Goal: Task Accomplishment & Management: Manage account settings

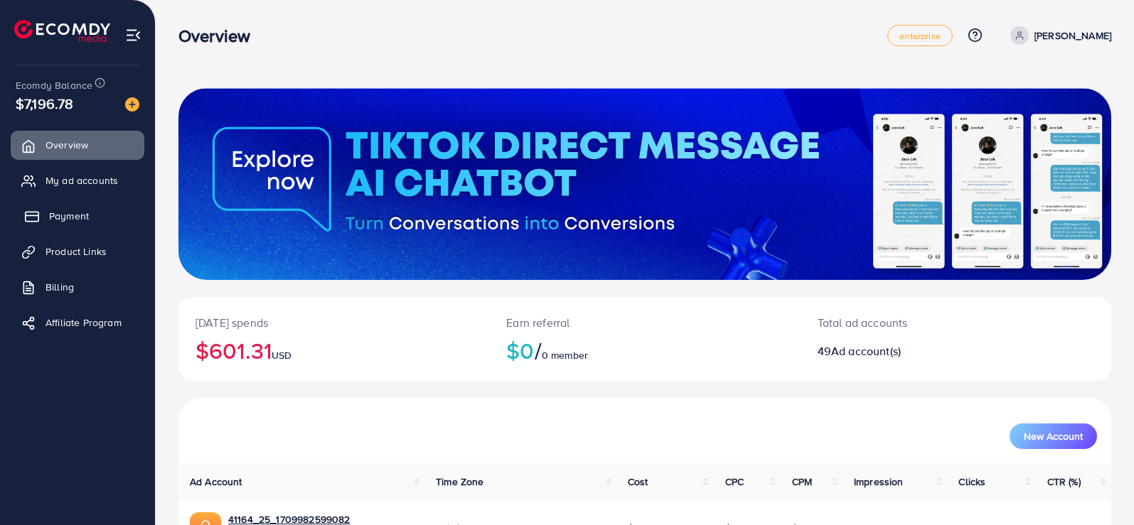
click at [78, 210] on span "Payment" at bounding box center [69, 216] width 40 height 14
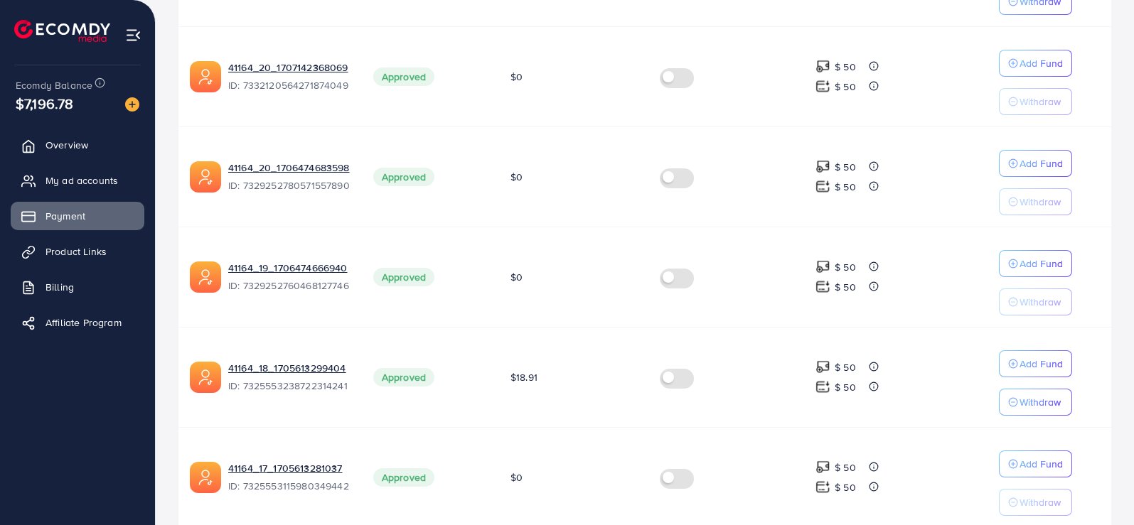
scroll to position [913, 0]
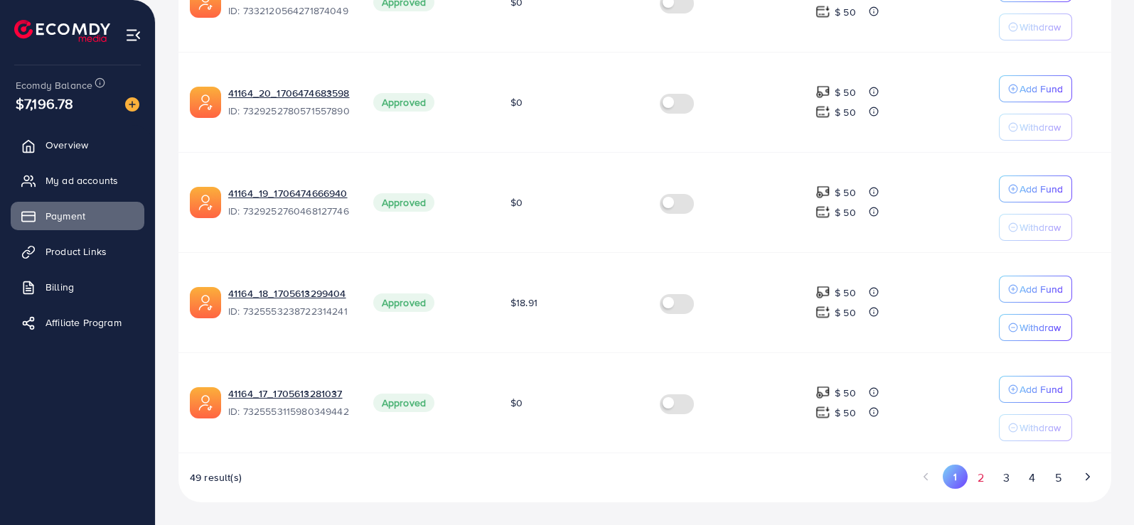
click at [986, 478] on button "2" at bounding box center [981, 478] width 26 height 26
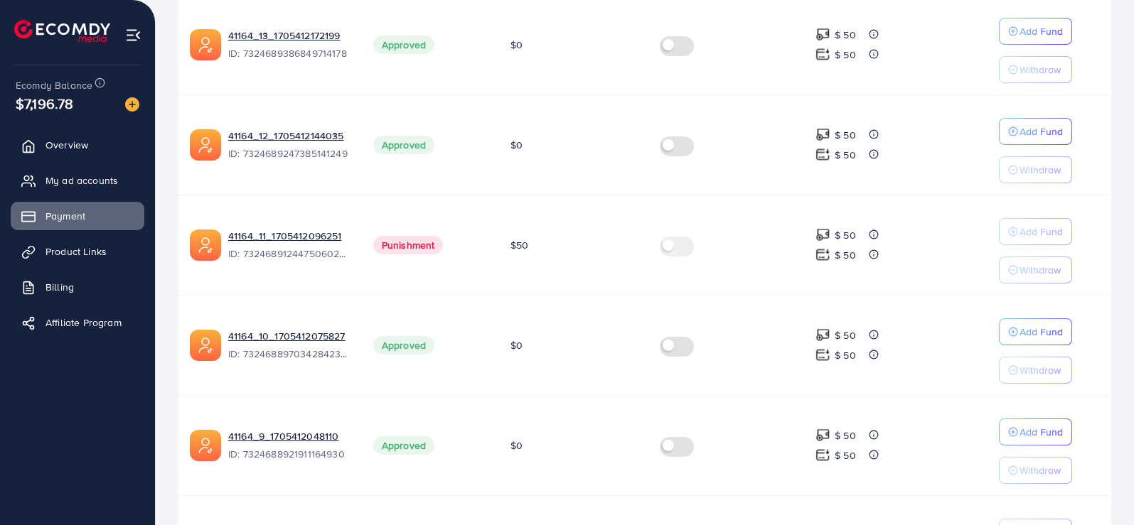
scroll to position [771, 0]
click at [272, 435] on link "41164_9_1705412048110" at bounding box center [289, 436] width 122 height 14
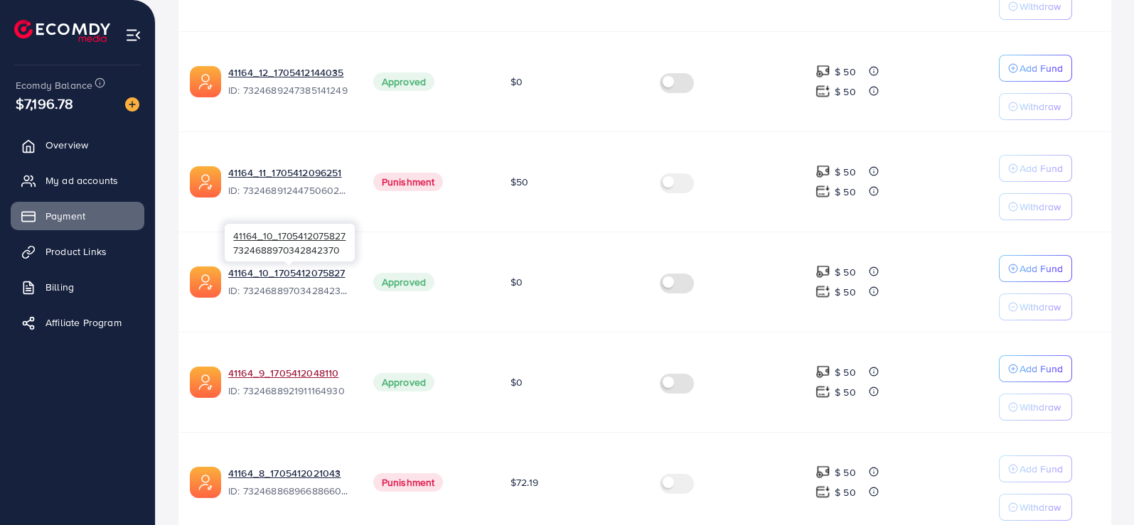
scroll to position [913, 0]
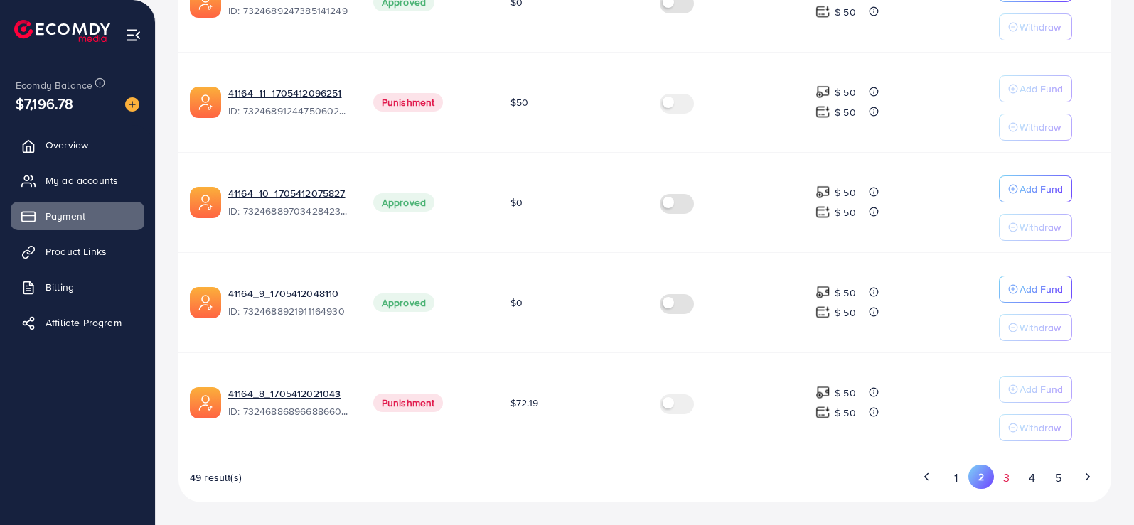
click at [1005, 481] on button "3" at bounding box center [1007, 478] width 26 height 26
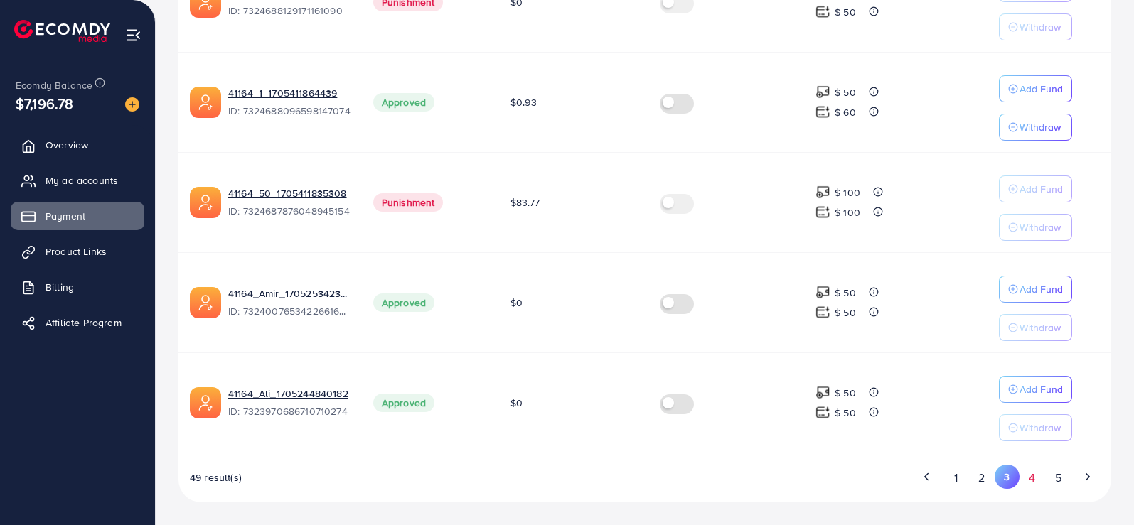
click at [1028, 477] on button "4" at bounding box center [1033, 478] width 26 height 26
click at [1054, 479] on button "5" at bounding box center [1058, 478] width 26 height 26
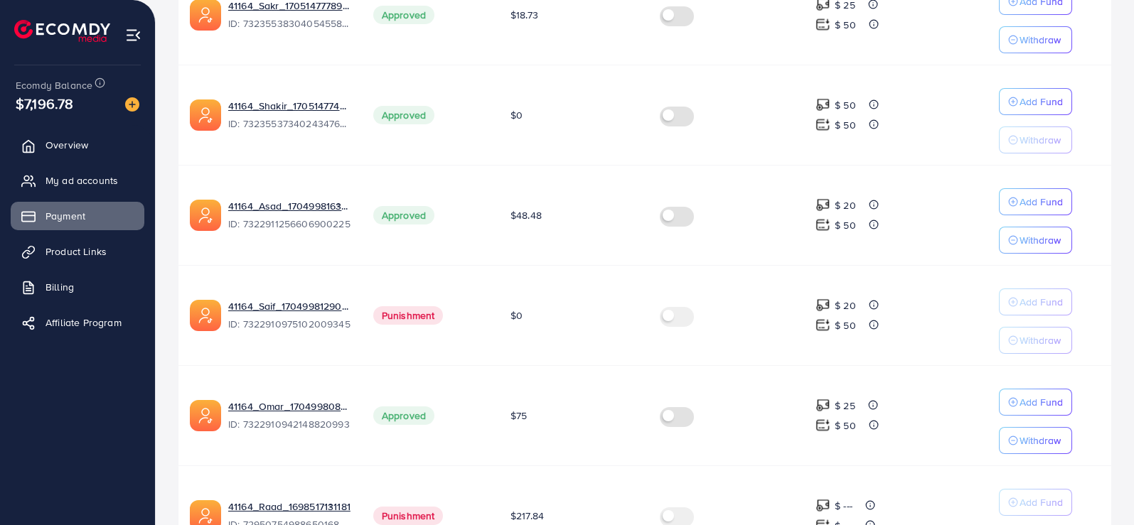
scroll to position [813, 0]
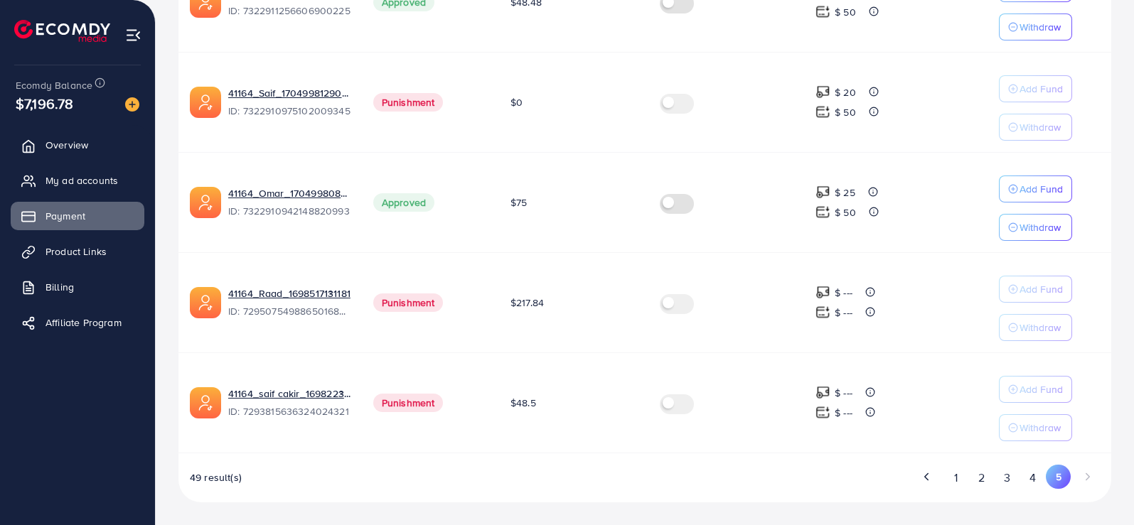
click at [1032, 476] on button "4" at bounding box center [1033, 478] width 26 height 26
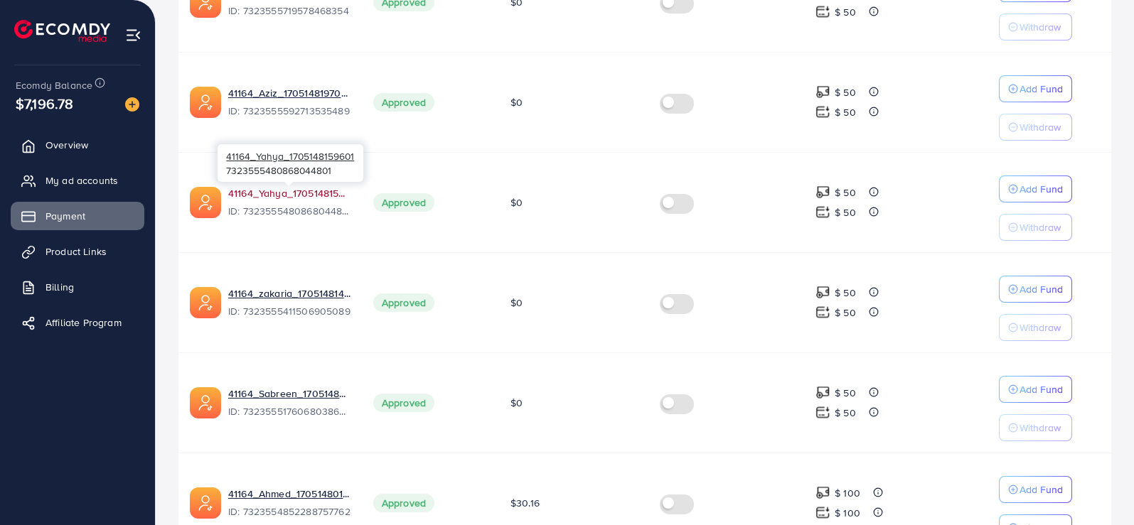
click at [266, 198] on link "41164_Yahya_1705148159601" at bounding box center [289, 193] width 122 height 14
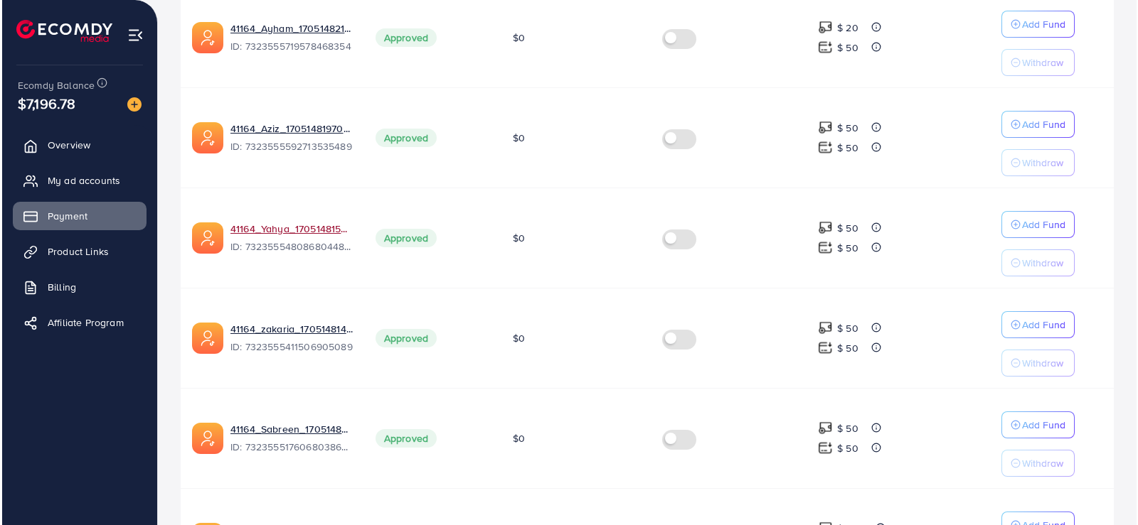
scroll to position [742, 0]
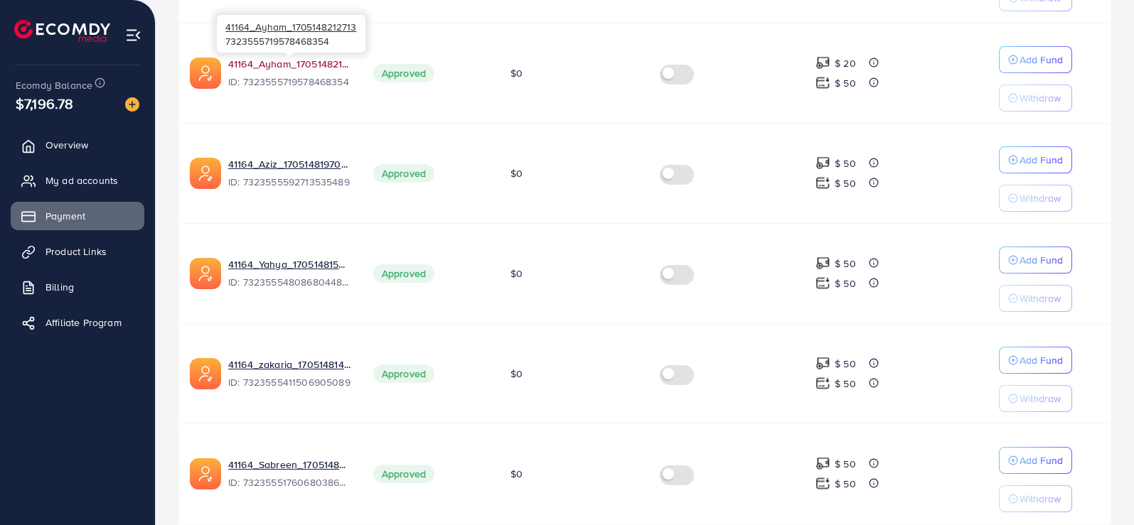
click at [286, 67] on link "41164_Ayham_1705148212713" at bounding box center [289, 64] width 122 height 14
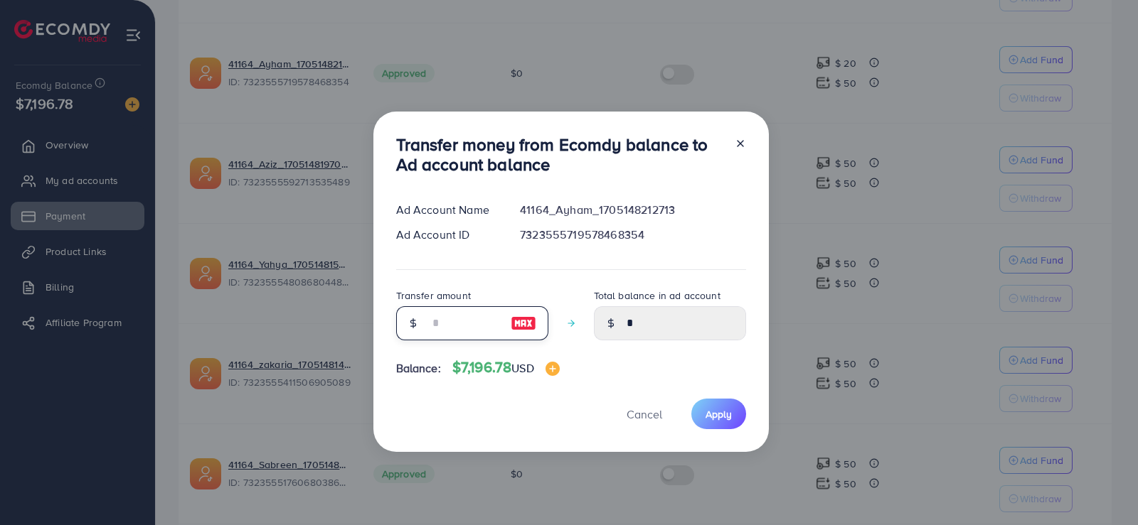
click at [464, 326] on input "number" at bounding box center [464, 323] width 71 height 34
type input "*"
type input "****"
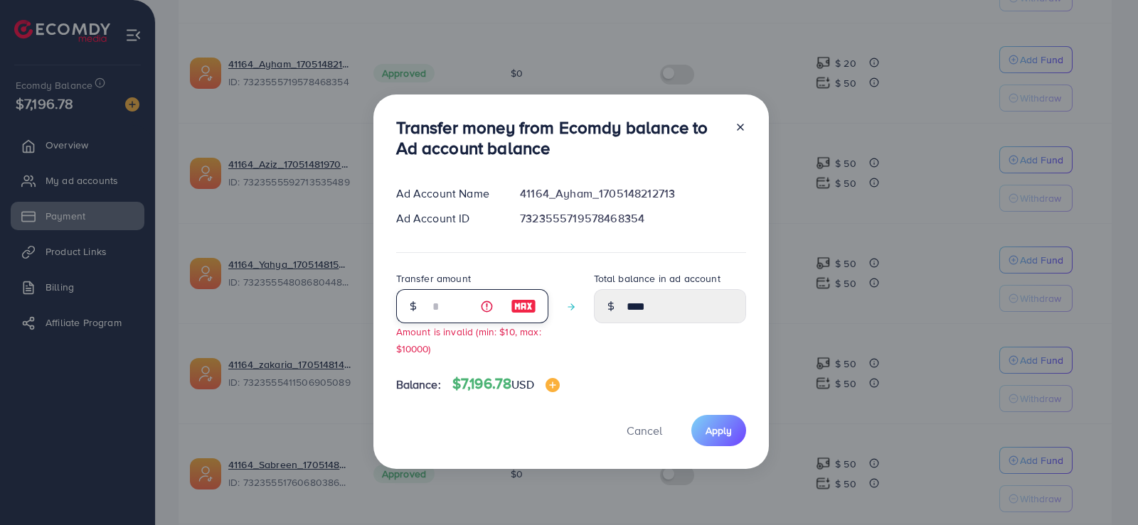
type input "**"
type input "*****"
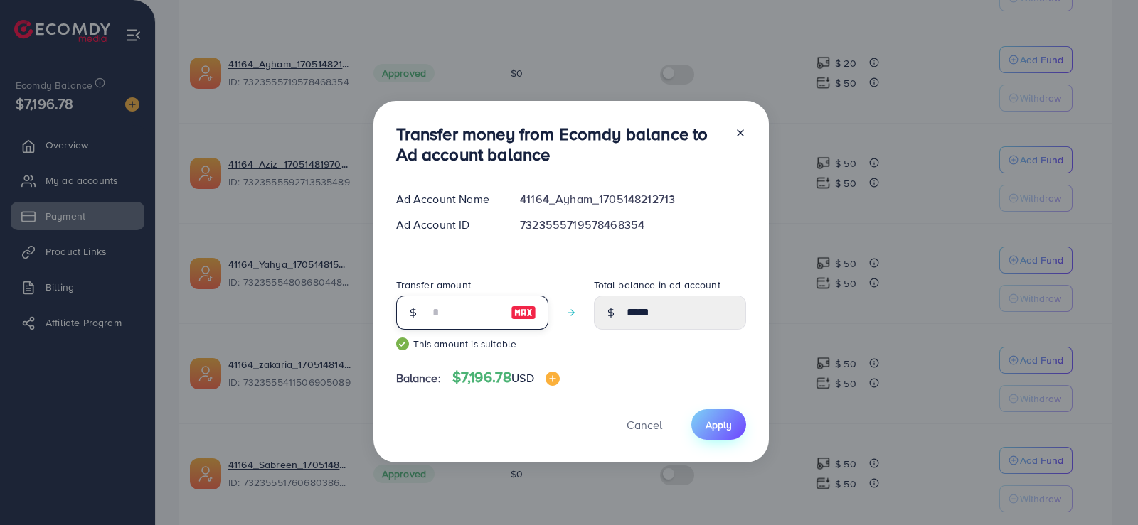
type input "**"
click at [712, 430] on span "Apply" at bounding box center [718, 425] width 26 height 14
